Goal: Information Seeking & Learning: Learn about a topic

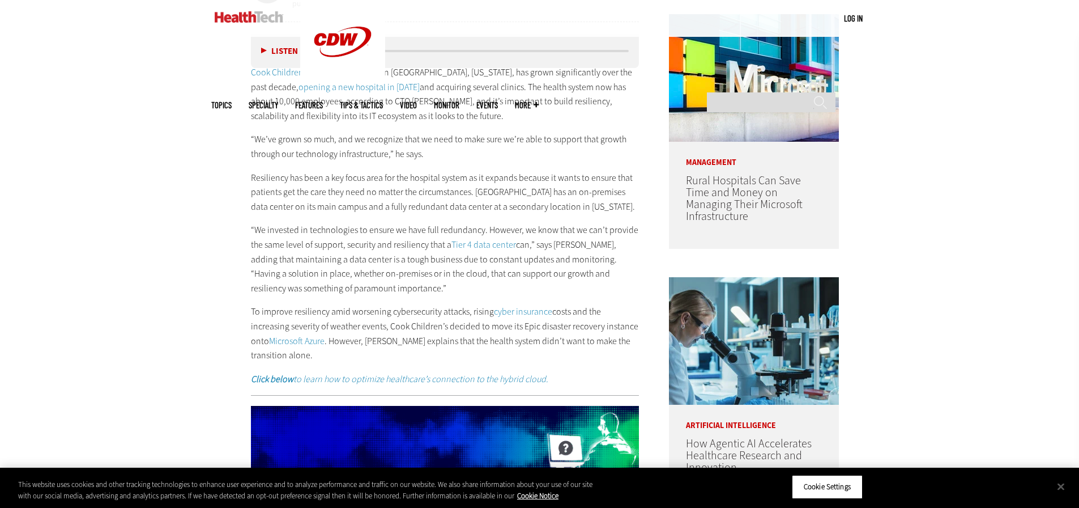
scroll to position [680, 0]
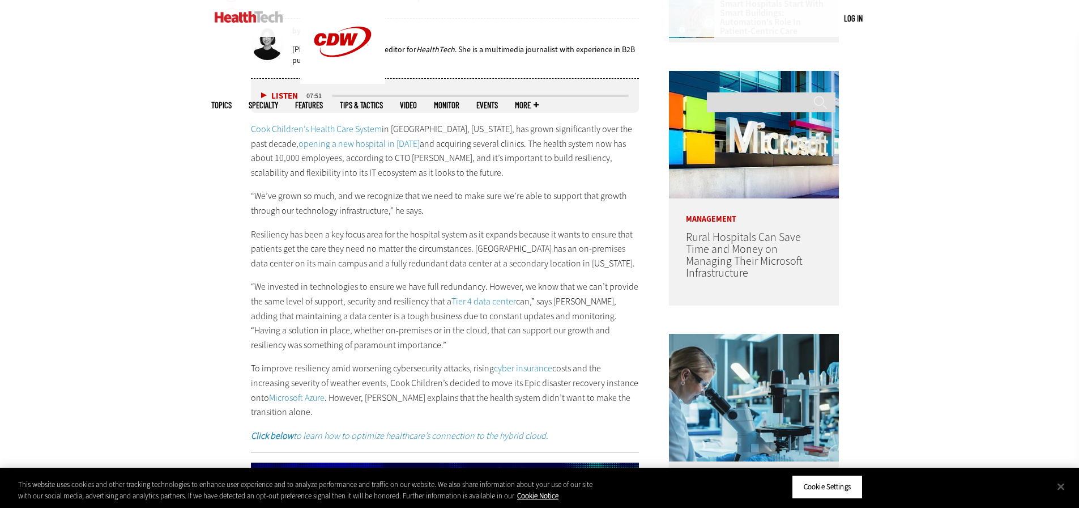
click at [390, 207] on p "“We’ve grown so much, and we recognize that we need to make sure we’re able to …" at bounding box center [445, 203] width 389 height 29
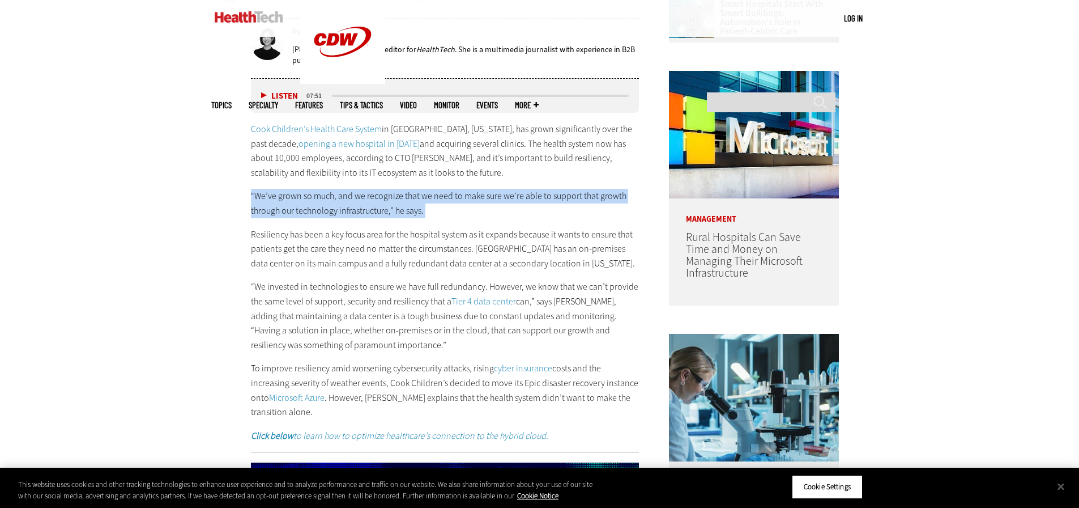
click at [390, 207] on p "“We’ve grown so much, and we recognize that we need to make sure we’re able to …" at bounding box center [445, 203] width 389 height 29
click at [444, 214] on p "“We’ve grown so much, and we recognize that we need to make sure we’re able to …" at bounding box center [445, 203] width 389 height 29
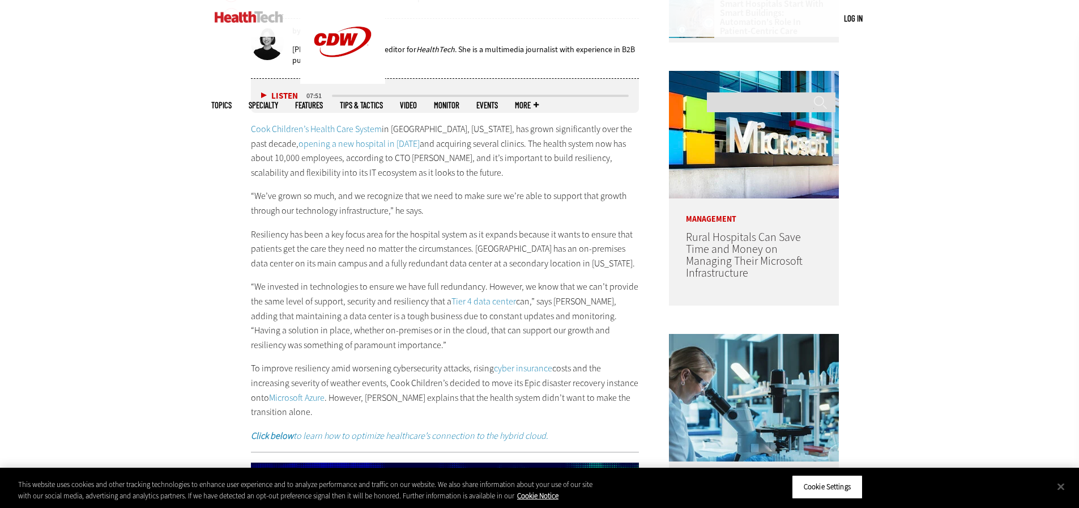
scroll to position [850, 0]
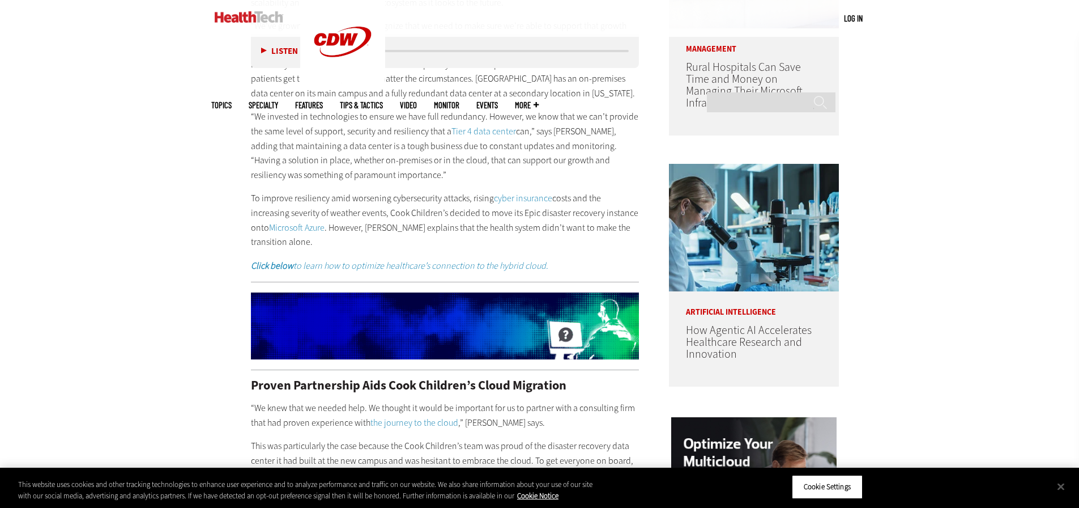
click at [400, 148] on p "“We invested in technologies to ensure we have full redundancy. However, we kno…" at bounding box center [445, 145] width 389 height 73
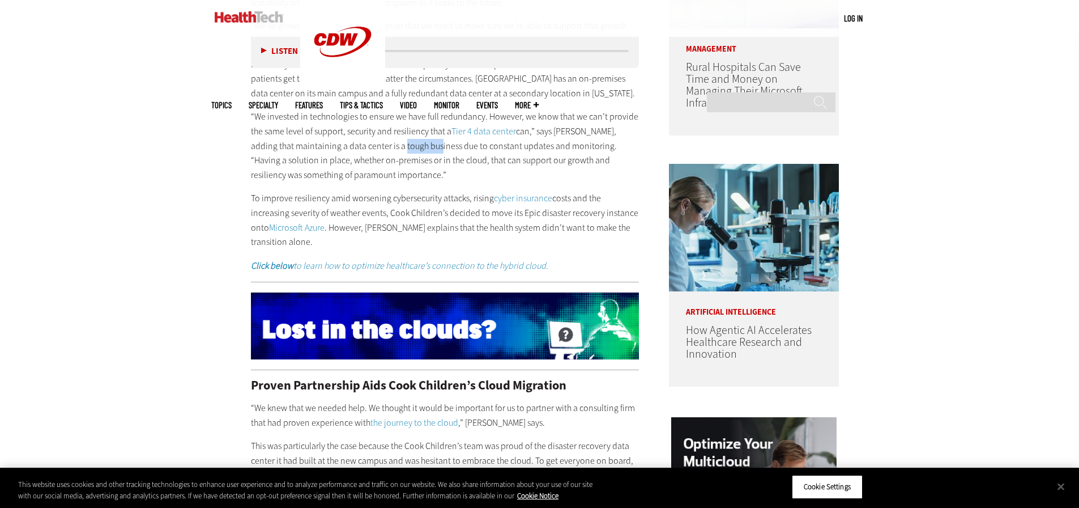
click at [400, 148] on p "“We invested in technologies to ensure we have full redundancy. However, we kno…" at bounding box center [445, 145] width 389 height 73
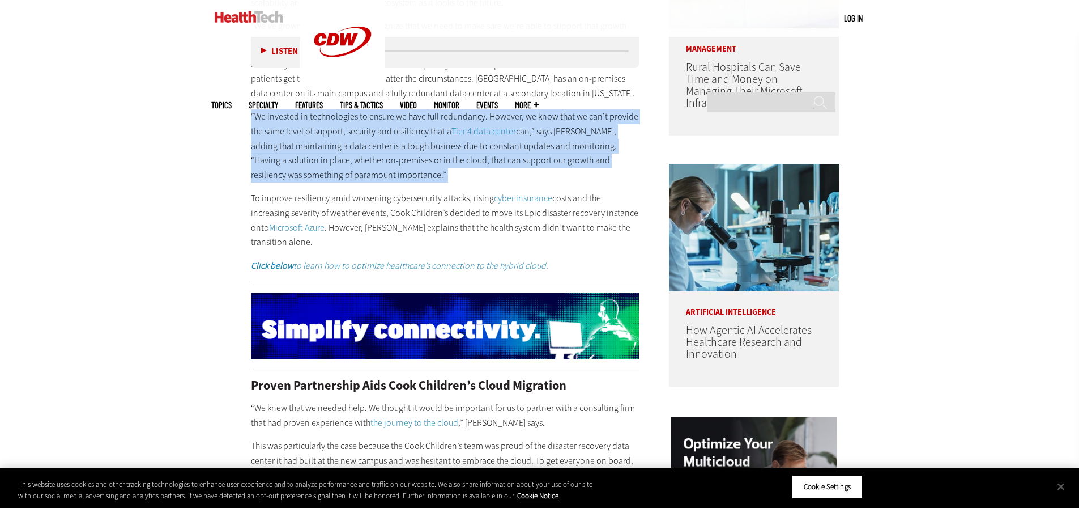
click at [400, 148] on p "“We invested in technologies to ensure we have full redundancy. However, we kno…" at bounding box center [445, 145] width 389 height 73
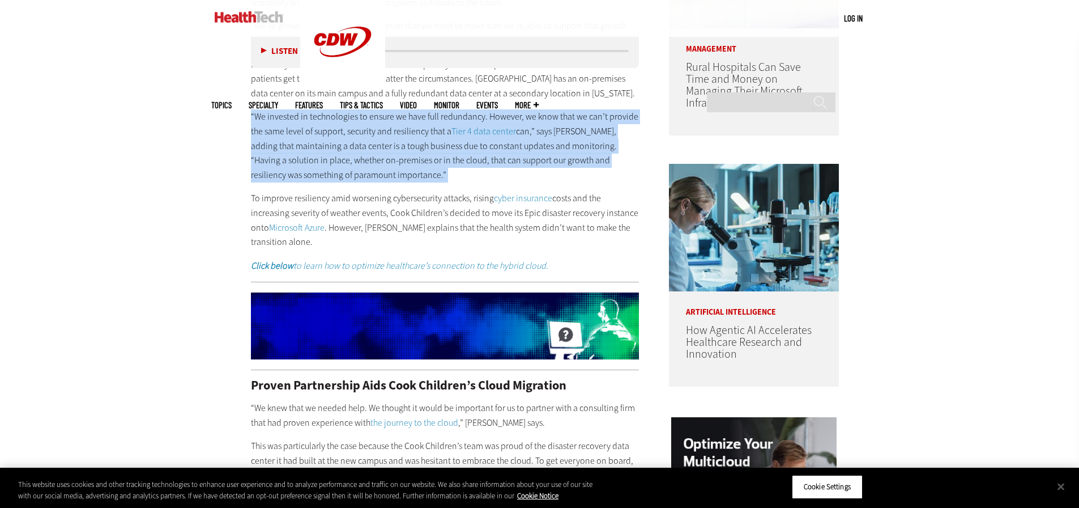
copy div "“We invested in technologies to ensure we have full redundancy. However, we kno…"
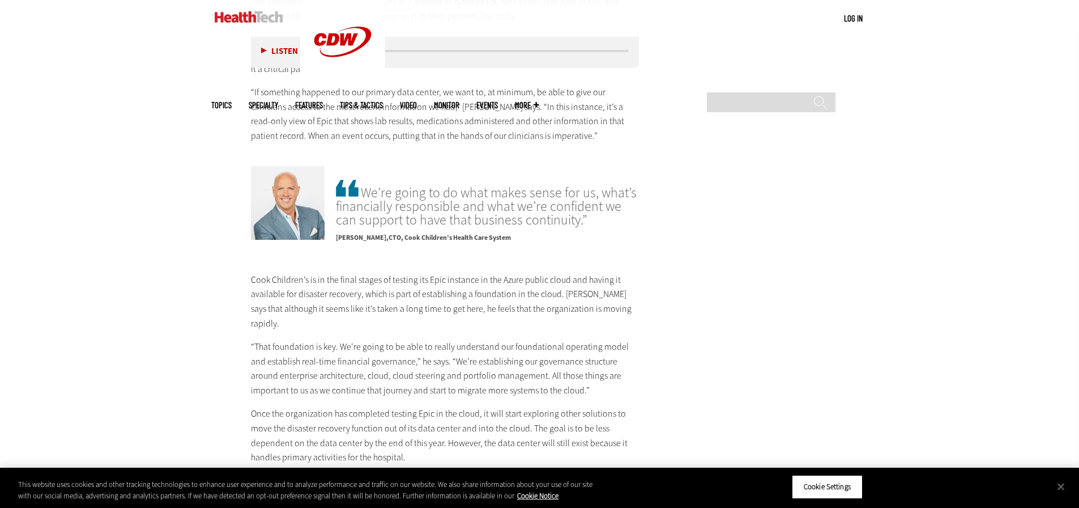
scroll to position [2037, 0]
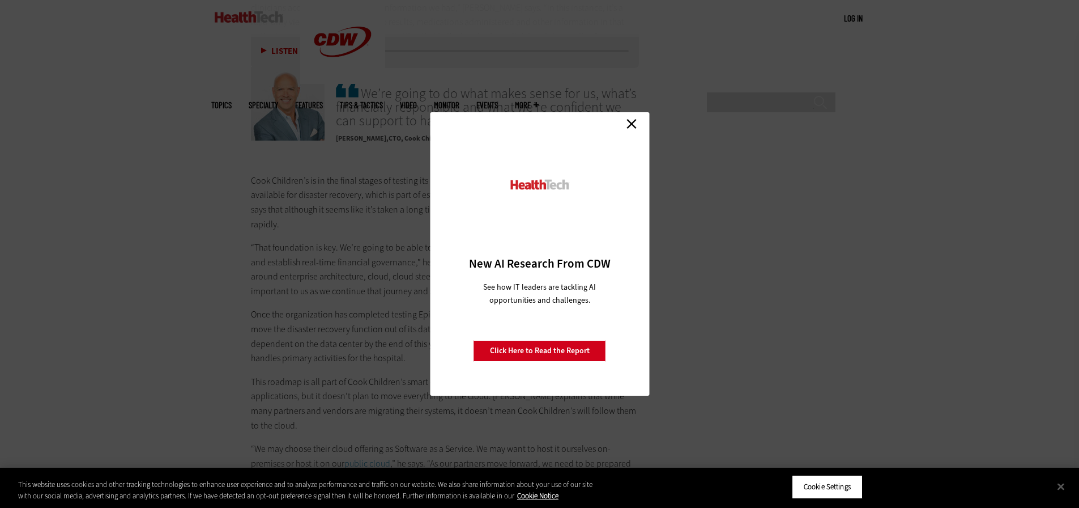
click at [634, 127] on link "Close" at bounding box center [631, 123] width 17 height 17
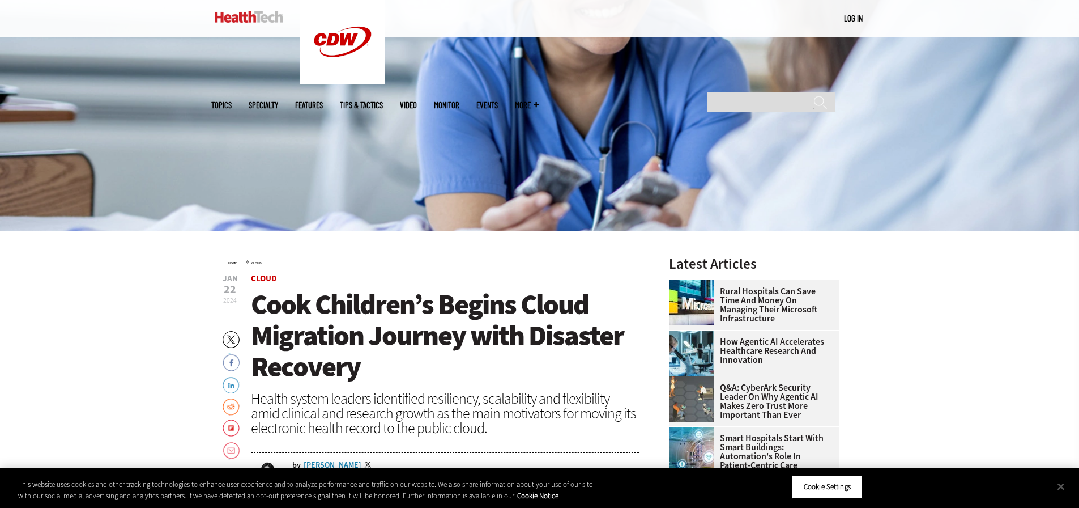
scroll to position [337, 0]
